Goal: Transaction & Acquisition: Purchase product/service

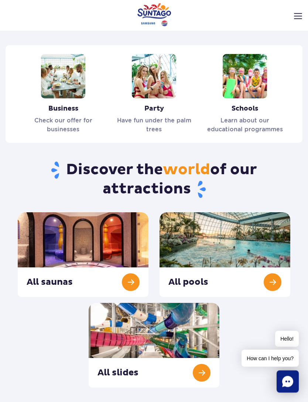
scroll to position [779, 0]
click at [25, 238] on link "All saunas" at bounding box center [83, 254] width 131 height 85
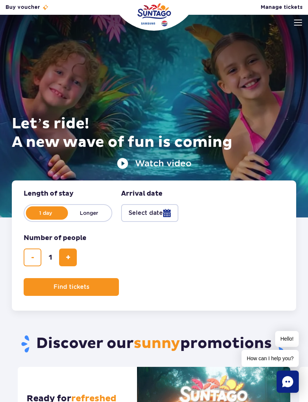
scroll to position [802, 0]
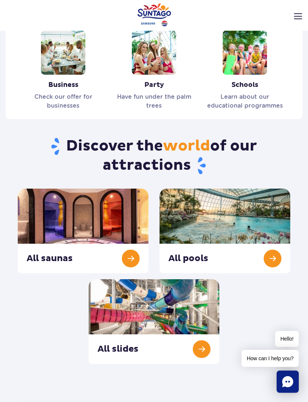
click at [278, 208] on link "All pools" at bounding box center [225, 230] width 131 height 85
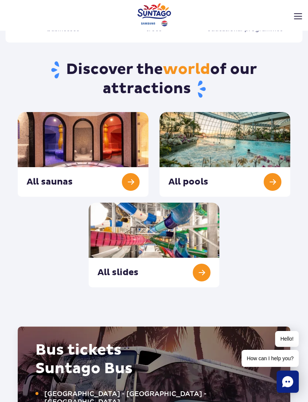
scroll to position [880, 0]
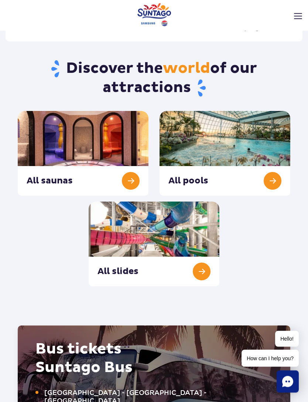
click at [216, 222] on link "All slides" at bounding box center [154, 244] width 131 height 85
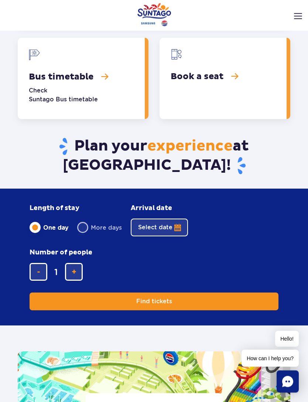
scroll to position [1352, 0]
click at [115, 70] on link "Bus timetable" at bounding box center [81, 78] width 127 height 81
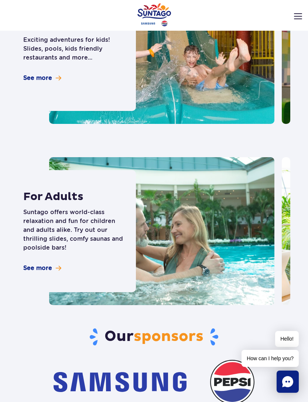
scroll to position [2256, 0]
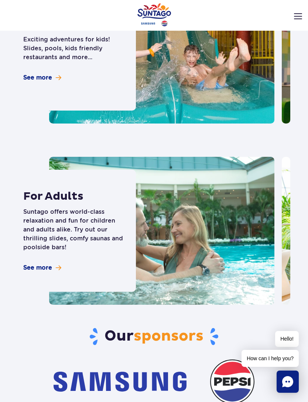
click at [35, 226] on p "Suntago offers world-class relaxation and fun for children and adults alike. Tr…" at bounding box center [74, 229] width 102 height 44
click at [42, 263] on span "See more" at bounding box center [37, 267] width 29 height 8
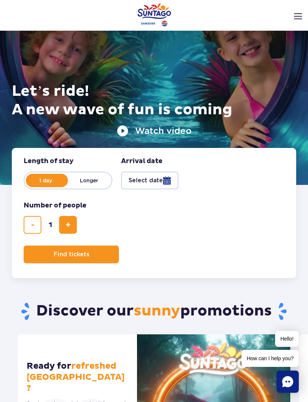
scroll to position [48, 0]
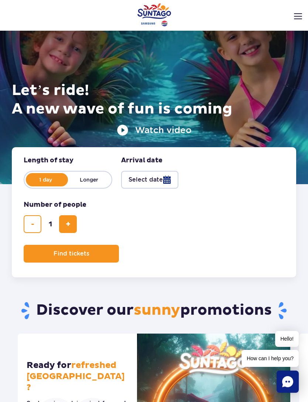
click at [74, 222] on button "add ticket" at bounding box center [68, 224] width 18 height 18
type input "2"
click at [74, 224] on button "add ticket" at bounding box center [68, 224] width 18 height 18
type input "3"
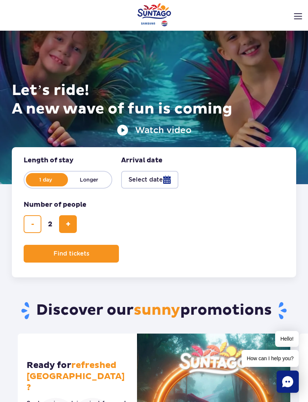
type input "3"
click at [73, 222] on button "add ticket" at bounding box center [68, 224] width 18 height 18
type input "4"
click at [72, 223] on button "add ticket" at bounding box center [68, 224] width 18 height 18
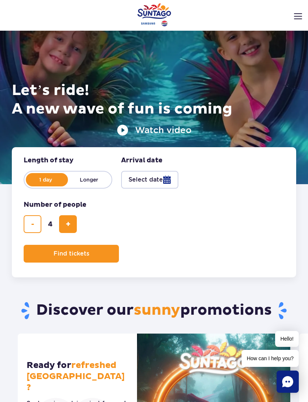
type input "5"
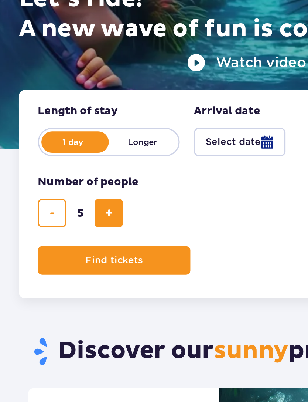
click at [62, 215] on button "add ticket" at bounding box center [68, 224] width 18 height 18
type input "6"
click at [66, 215] on button "add ticket" at bounding box center [68, 224] width 18 height 18
type input "7"
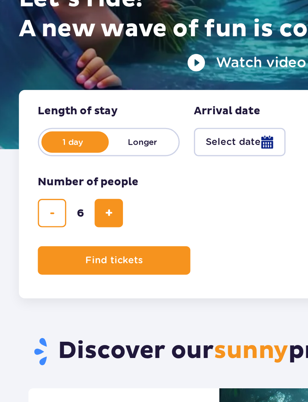
type input "7"
click at [68, 215] on button "add ticket" at bounding box center [68, 224] width 18 height 18
type input "8"
click at [70, 215] on button "add ticket" at bounding box center [68, 224] width 18 height 18
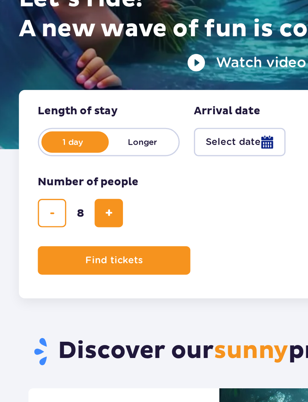
type input "9"
click at [71, 215] on button "add ticket" at bounding box center [68, 224] width 18 height 18
type input "10"
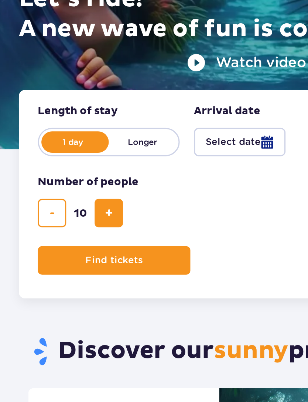
click at [71, 215] on button "add ticket" at bounding box center [68, 224] width 18 height 18
type input "11"
click at [72, 215] on button "add ticket" at bounding box center [68, 224] width 18 height 18
type input "12"
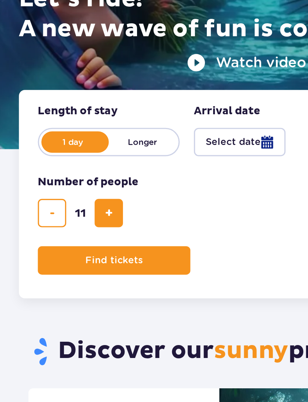
type input "12"
click at [70, 215] on button "add ticket" at bounding box center [68, 224] width 18 height 18
type input "13"
click at [150, 171] on button "Select date" at bounding box center [149, 180] width 57 height 18
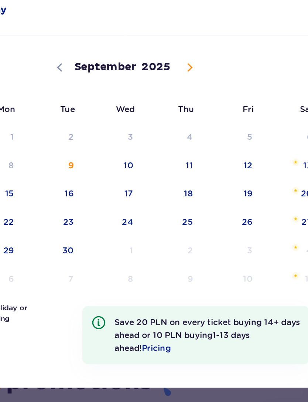
click at [192, 130] on icon at bounding box center [194, 132] width 5 height 5
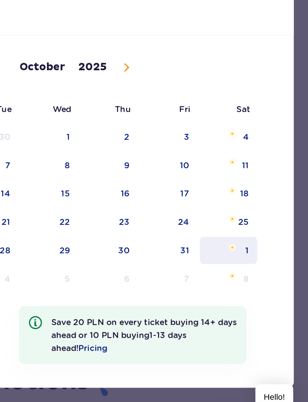
click at [240, 239] on span "1" at bounding box center [258, 247] width 37 height 17
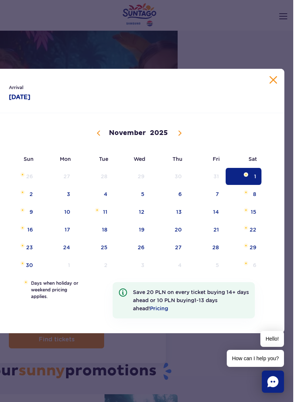
scroll to position [39, 0]
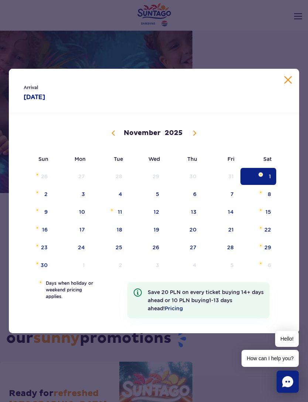
click at [116, 139] on span at bounding box center [113, 133] width 13 height 13
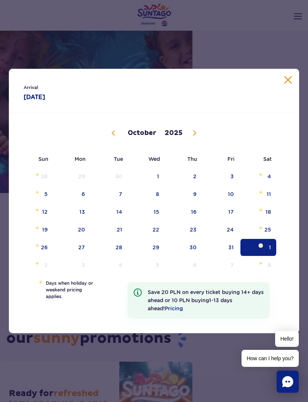
click at [199, 139] on span at bounding box center [194, 133] width 13 height 13
select select "10"
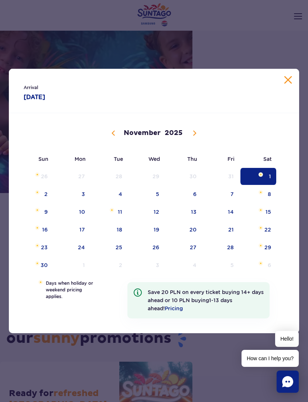
click at [266, 185] on div "01.11.2025 September October November December 2025 Sun Mon Tue Wed Thu Fri Sat…" at bounding box center [154, 193] width 290 height 160
click at [297, 87] on div "Arrival 01.11.25 01.11.2025" at bounding box center [154, 91] width 290 height 44
click at [290, 83] on button "Close calendar" at bounding box center [287, 79] width 7 height 7
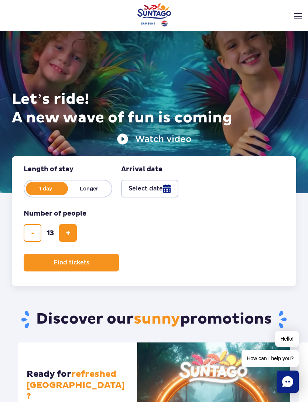
click at [163, 194] on button "Select date" at bounding box center [149, 189] width 57 height 18
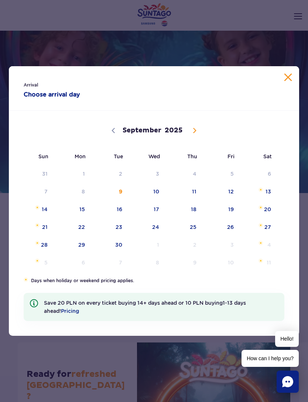
click at [193, 133] on icon at bounding box center [194, 130] width 5 height 5
click at [190, 137] on span at bounding box center [194, 130] width 13 height 13
select select "10"
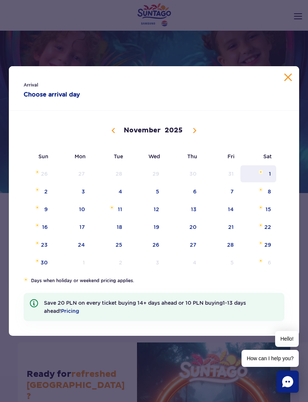
click at [270, 182] on span "1" at bounding box center [258, 173] width 37 height 17
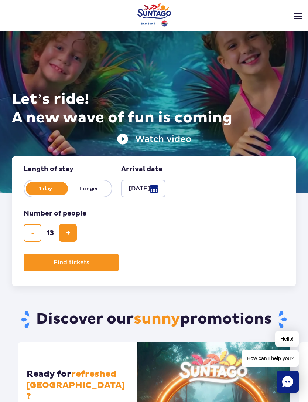
click at [43, 263] on button "Find tickets" at bounding box center [71, 262] width 95 height 18
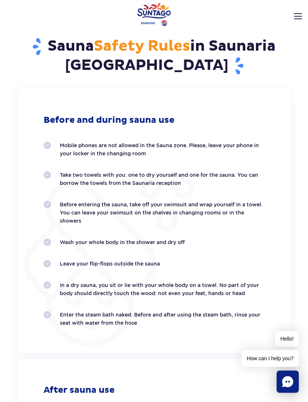
scroll to position [1301, 0]
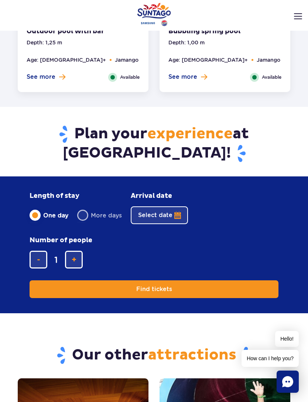
scroll to position [1596, 0]
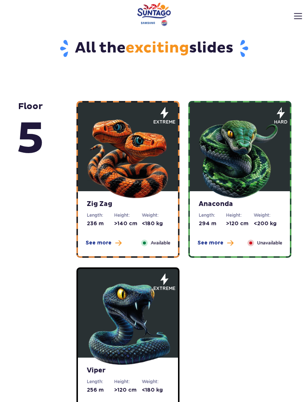
scroll to position [259, 0]
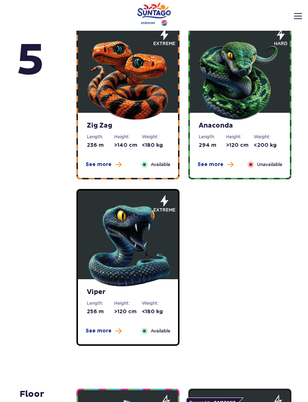
click at [274, 170] on div "Anaconda Length: 294 m Height: >120 cm Weight: <200 kg See more Close Unavailab…" at bounding box center [240, 145] width 100 height 65
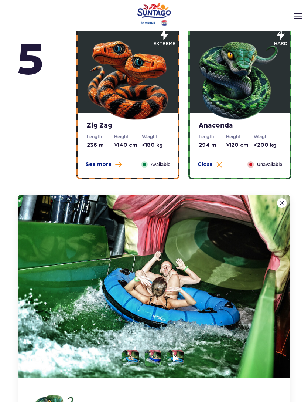
scroll to position [371, 0]
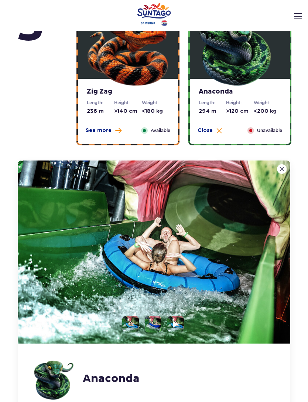
click at [276, 168] on img at bounding box center [154, 251] width 273 height 183
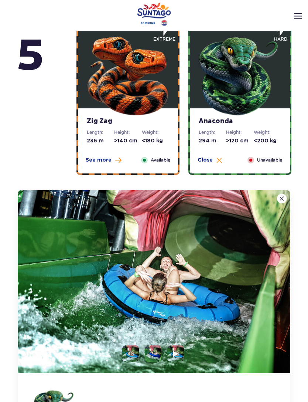
scroll to position [344, 0]
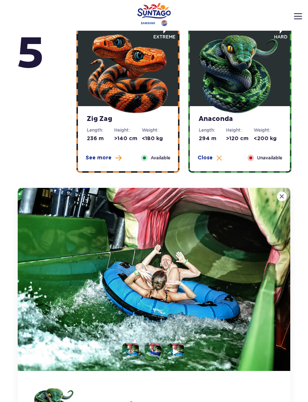
click at [216, 160] on img at bounding box center [219, 158] width 6 height 6
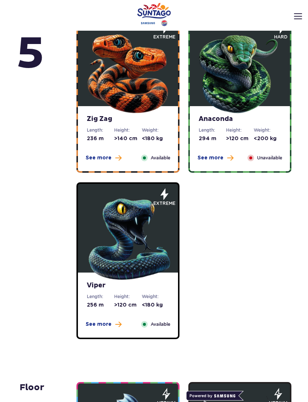
click at [269, 156] on span "Unavailable" at bounding box center [269, 157] width 25 height 7
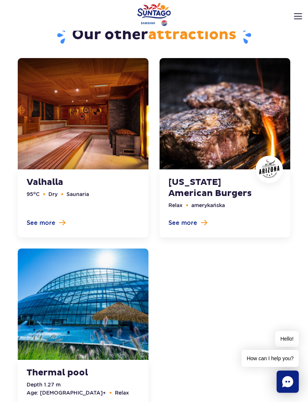
scroll to position [2973, 0]
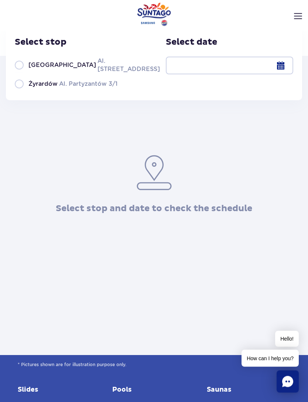
scroll to position [75, 0]
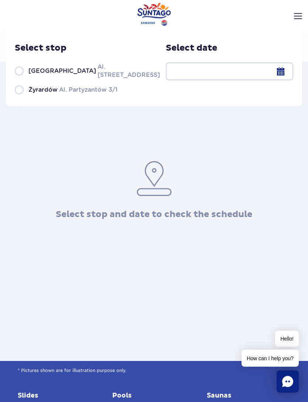
click at [278, 72] on div at bounding box center [229, 72] width 127 height 18
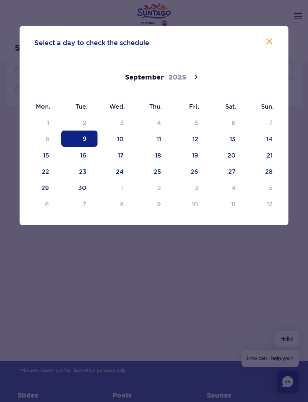
click at [202, 79] on span at bounding box center [196, 77] width 13 height 13
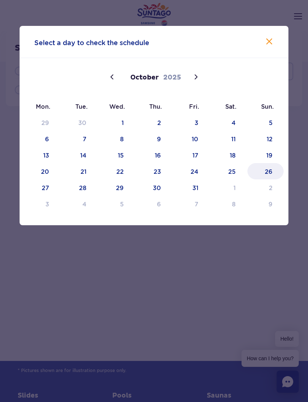
click at [274, 173] on span "26" at bounding box center [266, 171] width 36 height 16
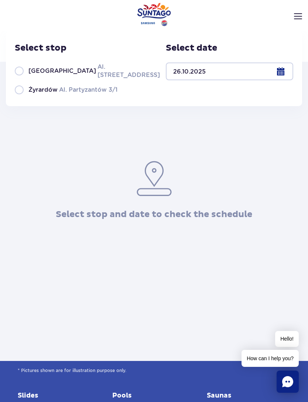
click at [17, 74] on label "Warsaw Al. Jerozolimskie 56" at bounding box center [83, 70] width 137 height 17
click at [17, 78] on input "Warsaw Al. Jerozolimskie 56" at bounding box center [19, 78] width 8 height 1
radio input "true"
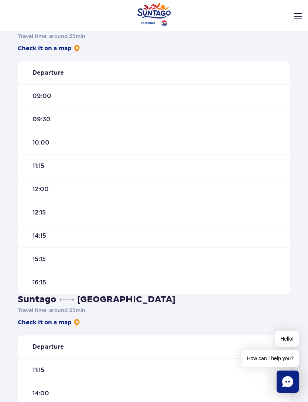
scroll to position [235, 0]
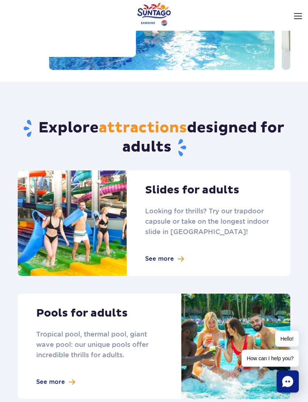
scroll to position [113, 0]
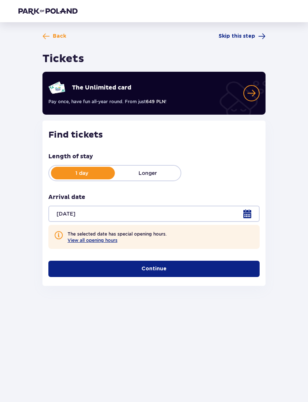
click at [81, 239] on button "View all opening hours" at bounding box center [93, 240] width 50 height 6
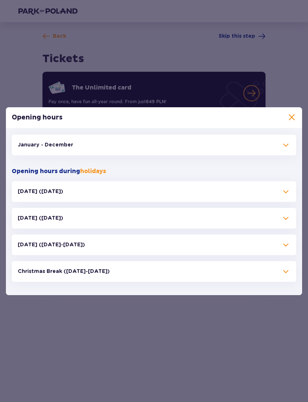
click at [29, 215] on p "All Saints' Day (01.11.25)" at bounding box center [40, 217] width 45 height 7
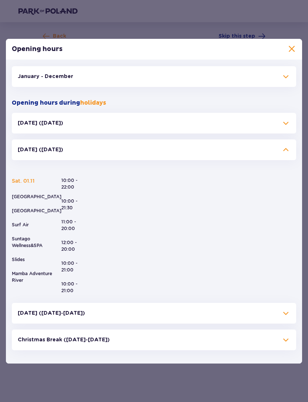
click at [36, 120] on p "Halloween (31.10.25)" at bounding box center [40, 122] width 45 height 7
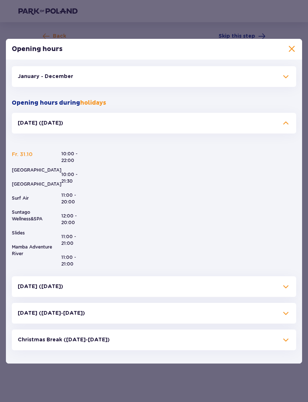
click at [34, 287] on p "All Saints' Day (01.11.25)" at bounding box center [40, 286] width 45 height 7
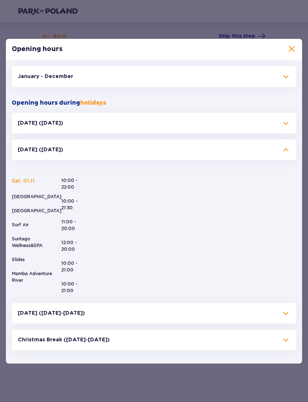
click at [292, 48] on span at bounding box center [291, 49] width 9 height 9
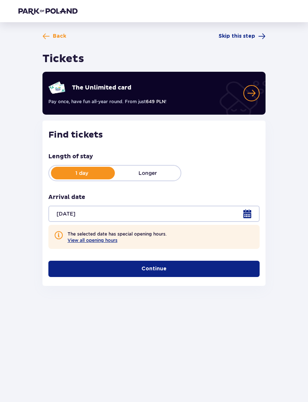
click at [244, 272] on button "Continue" at bounding box center [153, 268] width 211 height 16
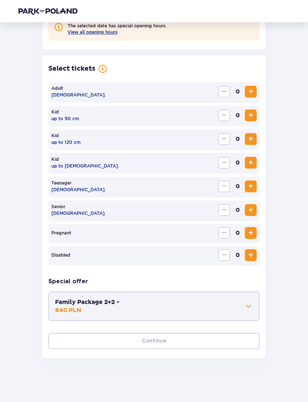
scroll to position [208, 0]
click at [253, 93] on span "Increase" at bounding box center [250, 91] width 9 height 9
click at [253, 92] on span "Increase" at bounding box center [250, 91] width 9 height 9
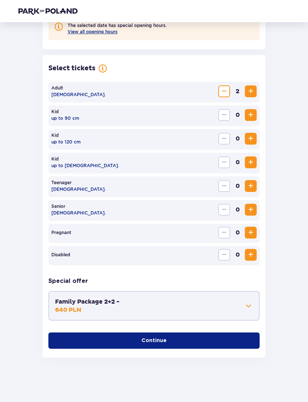
click at [254, 89] on span "Increase" at bounding box center [250, 91] width 9 height 9
click at [253, 90] on span "Increase" at bounding box center [250, 91] width 9 height 9
click at [253, 93] on span "Increase" at bounding box center [250, 91] width 9 height 9
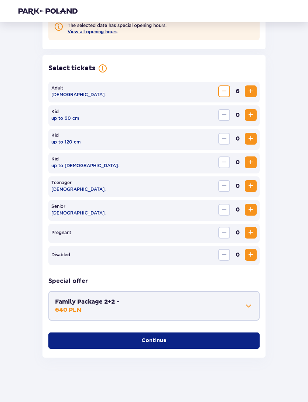
click at [252, 93] on span "Increase" at bounding box center [250, 91] width 9 height 9
click at [254, 94] on span "Increase" at bounding box center [250, 91] width 9 height 9
click at [254, 93] on span "Increase" at bounding box center [250, 91] width 9 height 9
click at [252, 93] on span "Increase" at bounding box center [250, 91] width 9 height 9
click at [252, 92] on span "Increase" at bounding box center [250, 91] width 9 height 9
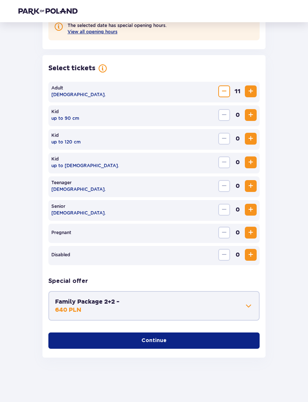
click at [252, 90] on span "Increase" at bounding box center [250, 91] width 9 height 9
click at [238, 353] on div "Select tickets Adult 18 - 65 y.o. 13 Kid up to 90 cm 0 Kid up to 120 cm 0 Kid u…" at bounding box center [153, 206] width 223 height 302
click at [236, 344] on button "Continue" at bounding box center [153, 340] width 211 height 16
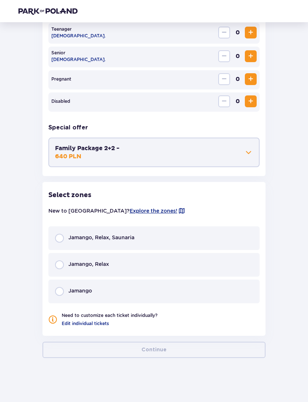
scroll to position [362, 0]
click at [64, 232] on div "Jamango, Relax, Saunaria" at bounding box center [153, 238] width 211 height 24
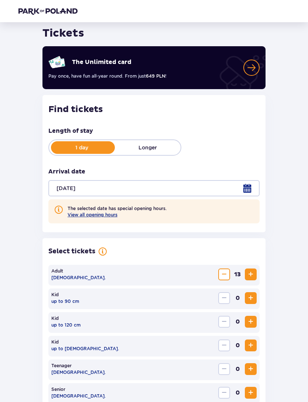
scroll to position [0, 0]
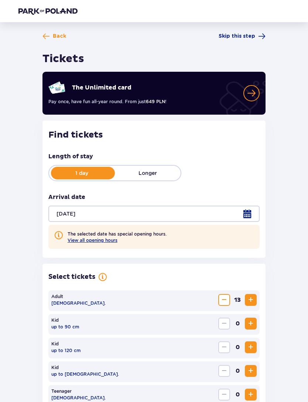
click at [246, 215] on div at bounding box center [153, 213] width 211 height 16
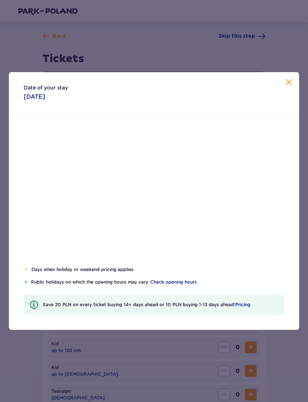
click at [251, 211] on div "16" at bounding box center [258, 210] width 37 height 16
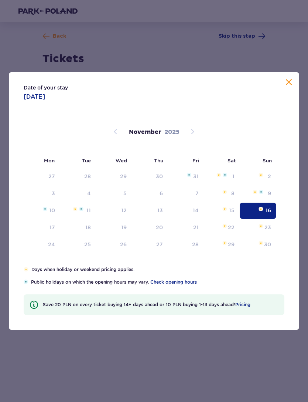
scroll to position [19, 0]
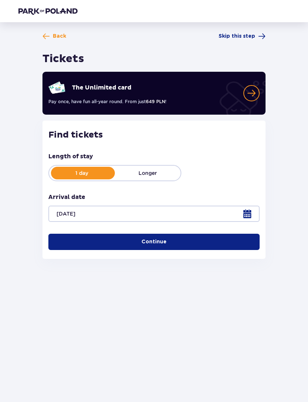
click at [271, 195] on div "Back Skip this step Tickets The Unlimited card Pay once, have fun all-year roun…" at bounding box center [154, 149] width 235 height 232
click at [254, 214] on div at bounding box center [153, 213] width 211 height 16
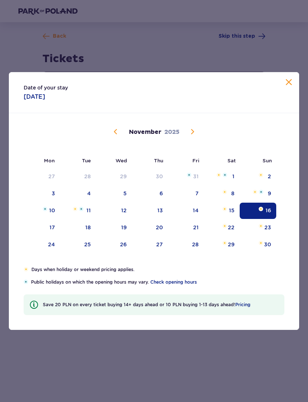
click at [269, 175] on div "2" at bounding box center [269, 176] width 3 height 7
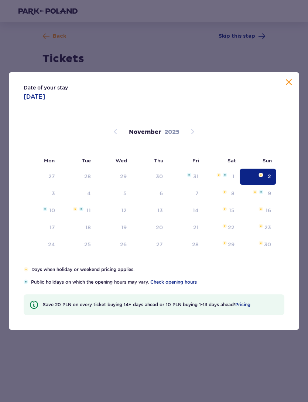
type input "02.11.25"
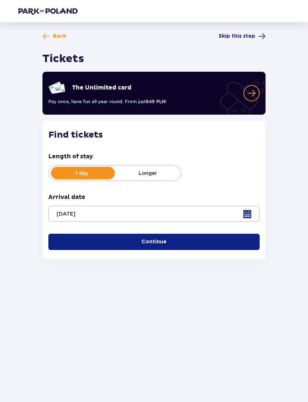
click at [247, 244] on button "Continue" at bounding box center [153, 241] width 211 height 16
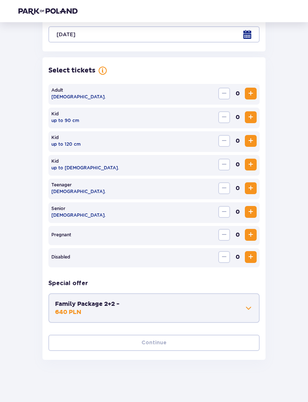
scroll to position [181, 0]
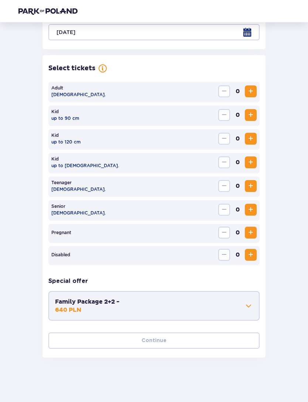
click at [256, 93] on button "Increase" at bounding box center [251, 91] width 12 height 12
click at [257, 94] on div "Adult 18 - 65 y.o. 0" at bounding box center [153, 92] width 211 height 21
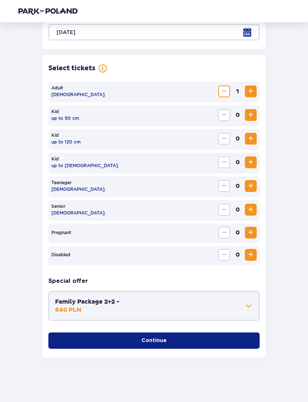
click at [250, 92] on span "Increase" at bounding box center [250, 91] width 9 height 9
click at [253, 90] on span "Increase" at bounding box center [250, 91] width 9 height 9
click at [251, 92] on span "Increase" at bounding box center [250, 91] width 9 height 9
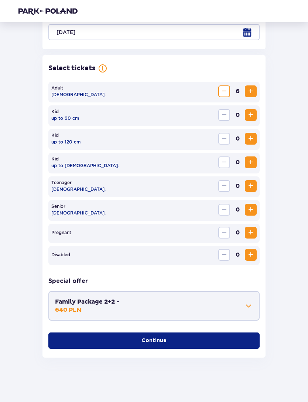
click at [251, 92] on span "Increase" at bounding box center [250, 91] width 9 height 9
click at [253, 91] on span "Increase" at bounding box center [250, 91] width 9 height 9
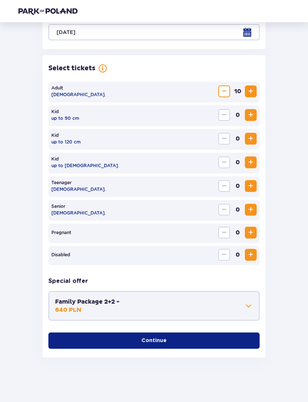
click at [251, 92] on span "Increase" at bounding box center [250, 91] width 9 height 9
click at [239, 341] on button "Continue" at bounding box center [153, 340] width 211 height 16
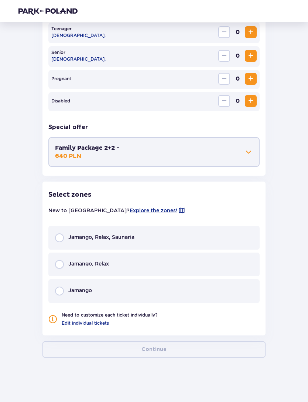
click at [237, 227] on div "Jamango, Relax, Saunaria" at bounding box center [153, 238] width 211 height 24
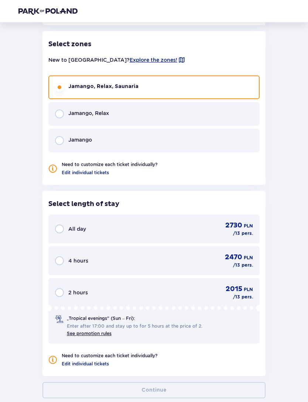
scroll to position [502, 0]
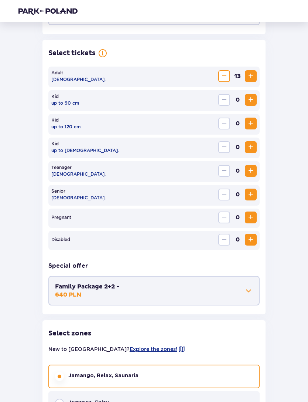
click at [248, 75] on span "Increase" at bounding box center [250, 76] width 9 height 9
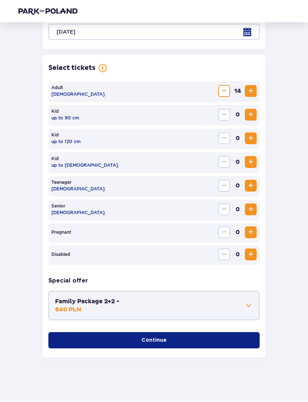
scroll to position [181, 0]
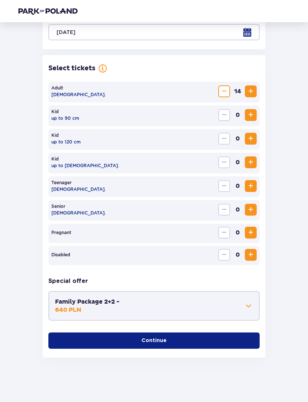
click at [248, 89] on span "Increase" at bounding box center [250, 91] width 9 height 9
click at [238, 343] on button "Continue" at bounding box center [153, 340] width 211 height 16
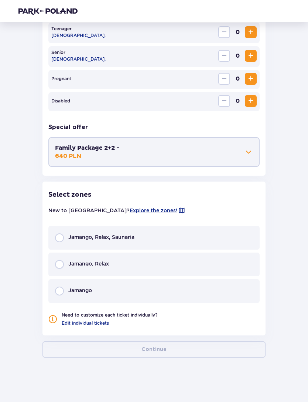
click at [55, 238] on input "radio" at bounding box center [59, 237] width 9 height 9
radio input "true"
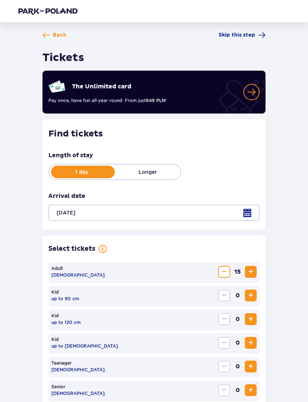
scroll to position [0, 0]
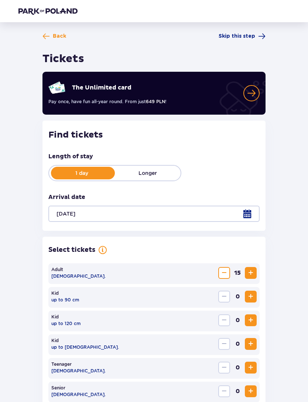
click at [30, 14] on img at bounding box center [47, 10] width 59 height 7
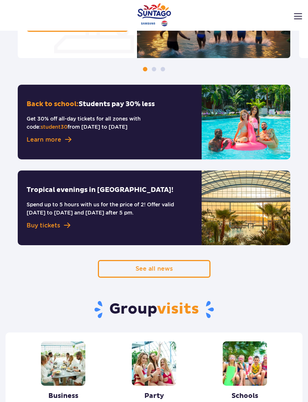
scroll to position [515, 0]
